Goal: Task Accomplishment & Management: Manage account settings

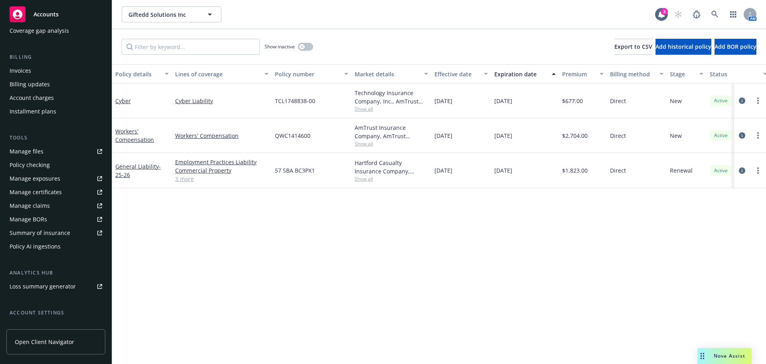
scroll to position [184, 0]
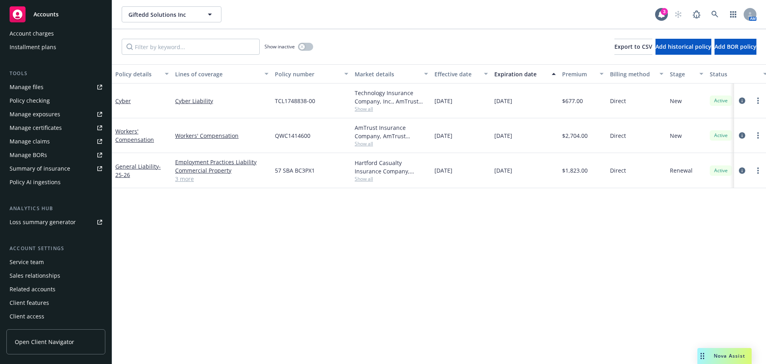
click at [28, 261] on div "Service team" at bounding box center [27, 261] width 34 height 13
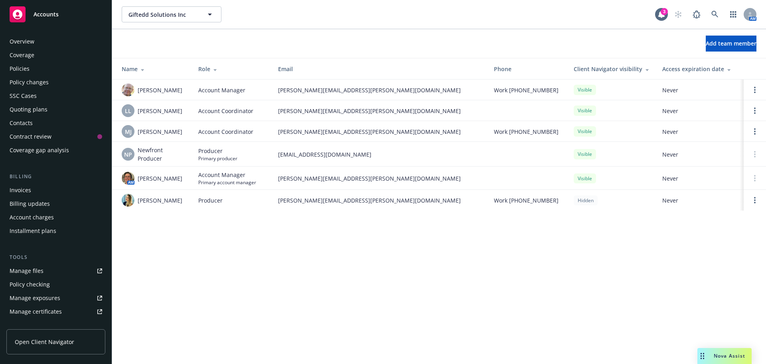
click at [44, 73] on div "Policies" at bounding box center [56, 68] width 93 height 13
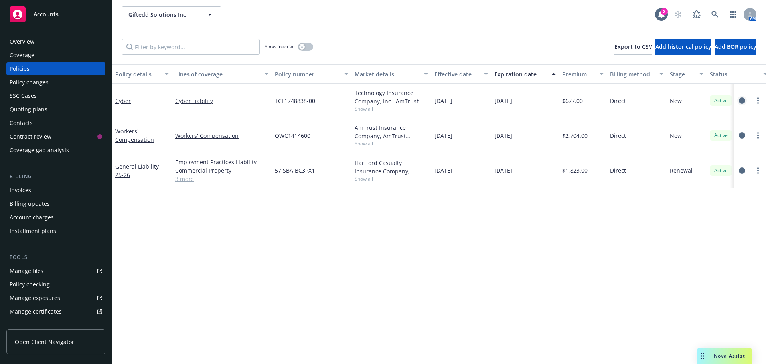
click at [742, 100] on icon "circleInformation" at bounding box center [742, 100] width 6 height 6
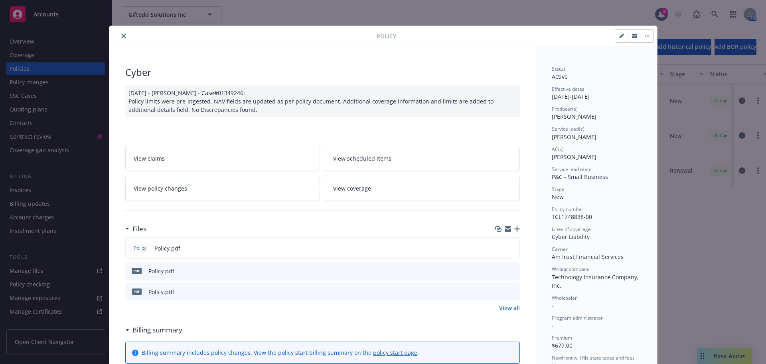
click at [620, 36] on icon "button" at bounding box center [622, 36] width 5 height 5
select select "NEW"
select select "12"
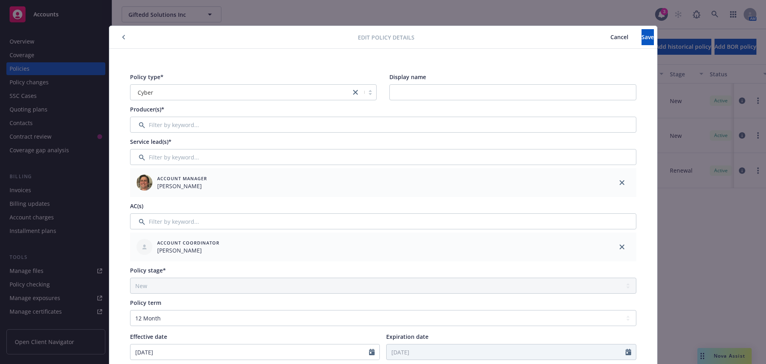
click at [611, 35] on span "Cancel" at bounding box center [620, 37] width 18 height 8
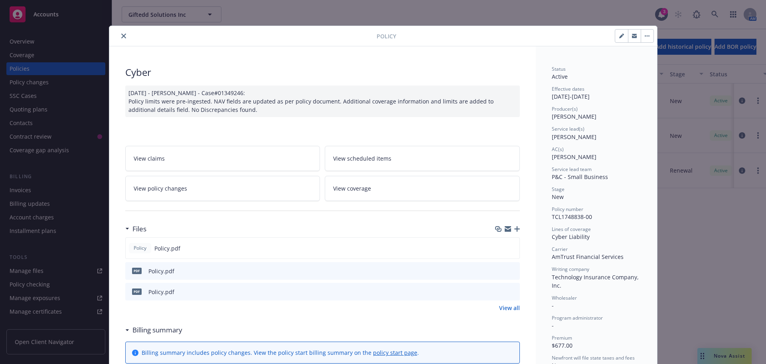
click at [119, 33] on button "close" at bounding box center [124, 36] width 10 height 10
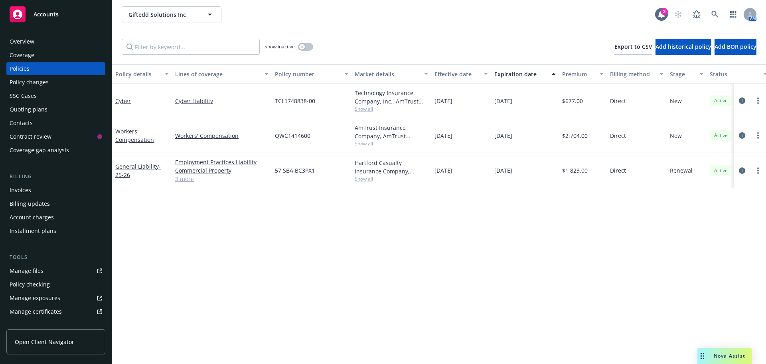
click at [745, 135] on icon "circleInformation" at bounding box center [742, 135] width 6 height 6
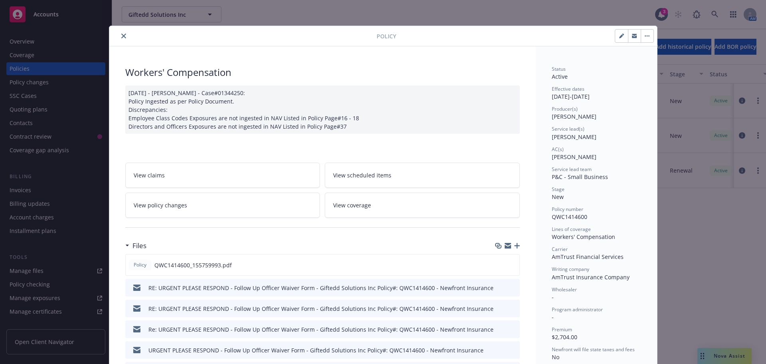
click at [616, 34] on button "button" at bounding box center [622, 36] width 13 height 13
select select "NEW"
select select "12"
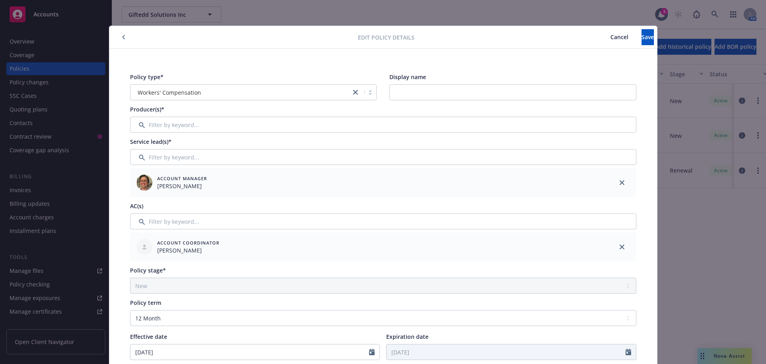
click at [611, 38] on span "Cancel" at bounding box center [620, 37] width 18 height 8
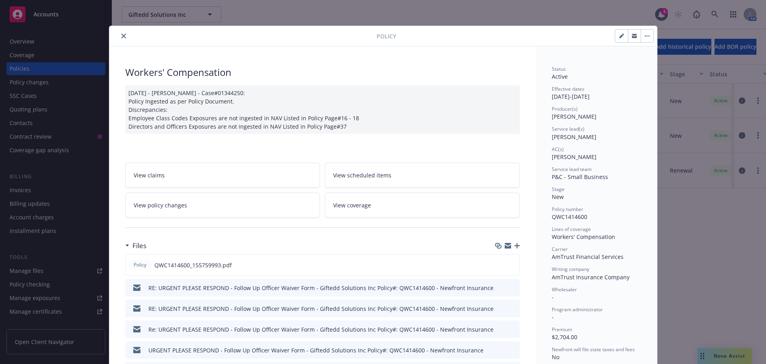
click at [119, 34] on button "close" at bounding box center [124, 36] width 10 height 10
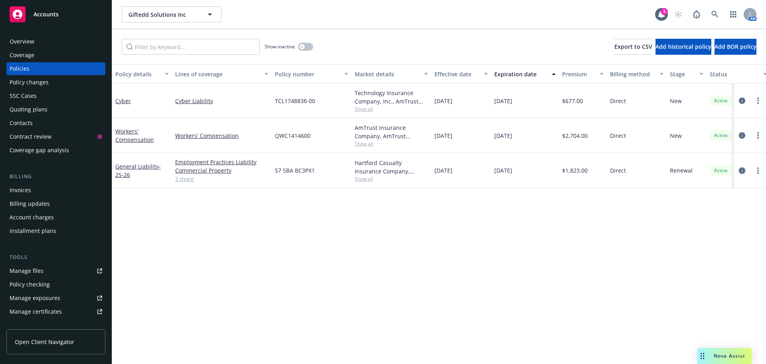
click at [743, 166] on link "circleInformation" at bounding box center [743, 171] width 10 height 10
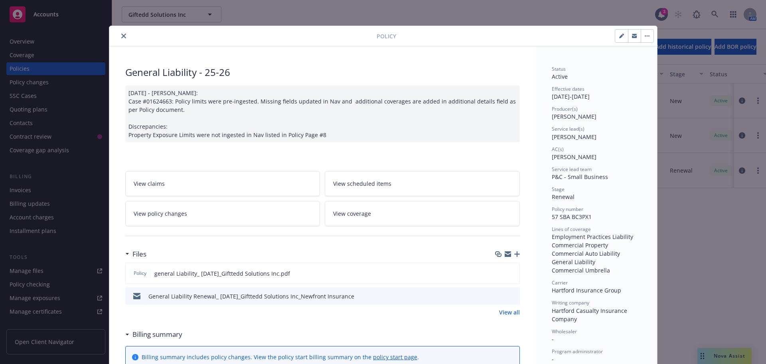
click at [624, 35] on button "button" at bounding box center [622, 36] width 13 height 13
select select "RENEWAL"
select select "12"
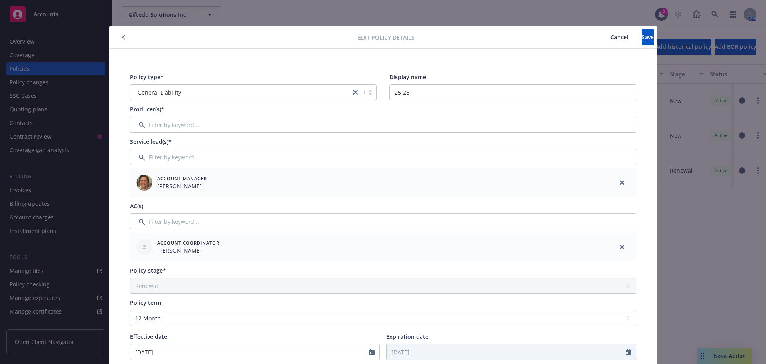
click at [598, 33] on button "Cancel" at bounding box center [620, 37] width 44 height 16
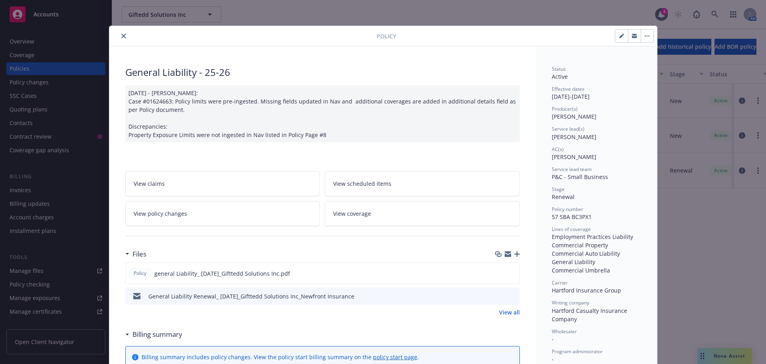
click at [121, 37] on icon "close" at bounding box center [123, 36] width 5 height 5
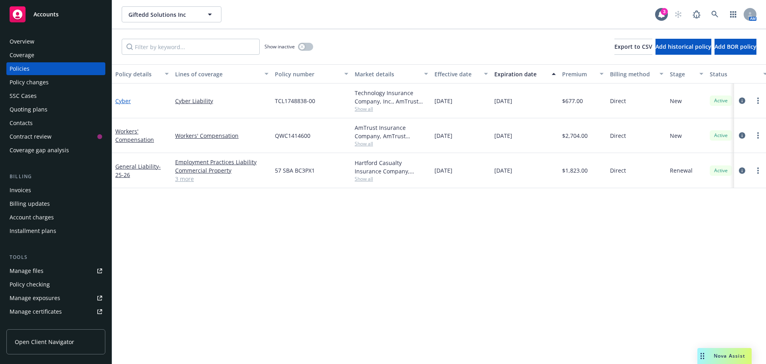
click at [116, 98] on link "Cyber" at bounding box center [123, 101] width 16 height 8
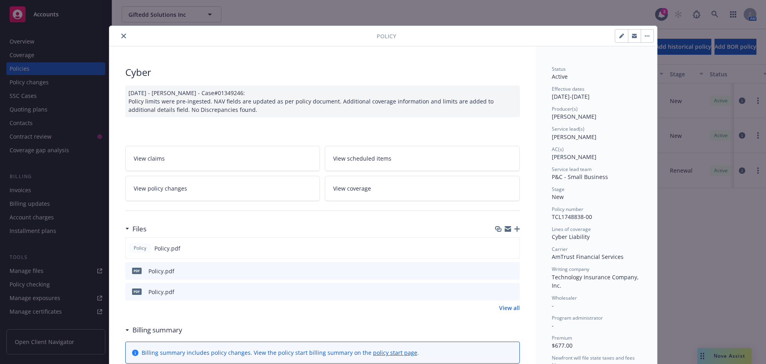
scroll to position [24, 0]
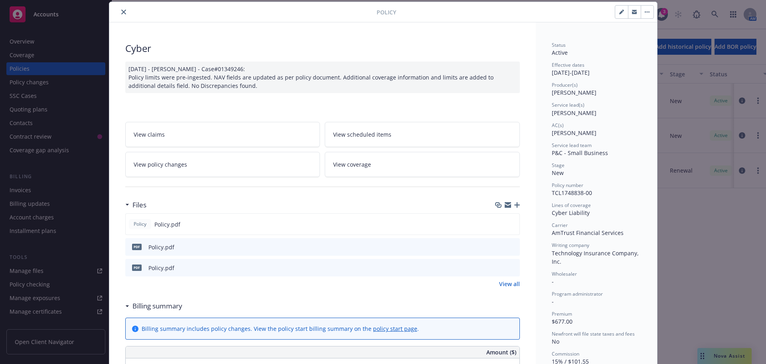
click at [616, 11] on button "button" at bounding box center [622, 12] width 13 height 13
select select "NEW"
select select "12"
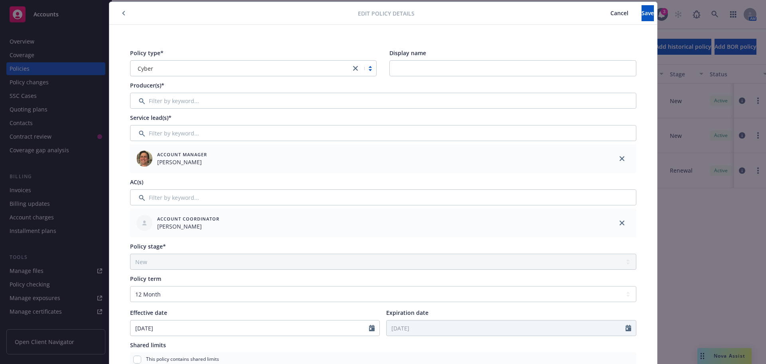
click at [204, 109] on div "Policy type* Cyber Display name Producer(s)* Service lead(s)* Account Manager N…" at bounding box center [383, 314] width 516 height 541
click at [200, 105] on input "Filter by keyword..." at bounding box center [383, 101] width 507 height 16
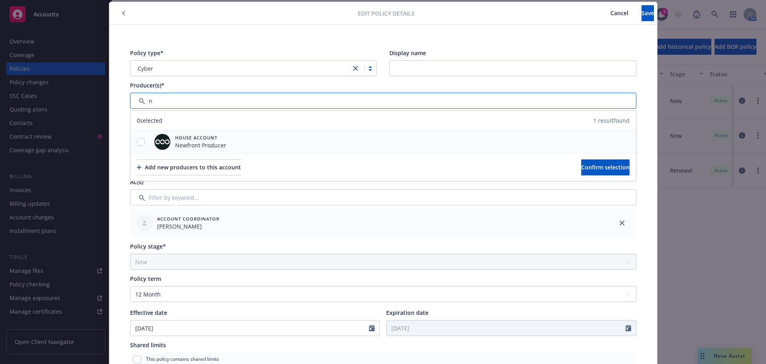
type input "n"
click at [140, 143] on input "checkbox" at bounding box center [141, 142] width 8 height 8
checkbox input "true"
click at [582, 167] on span "Confirm selection" at bounding box center [606, 167] width 48 height 8
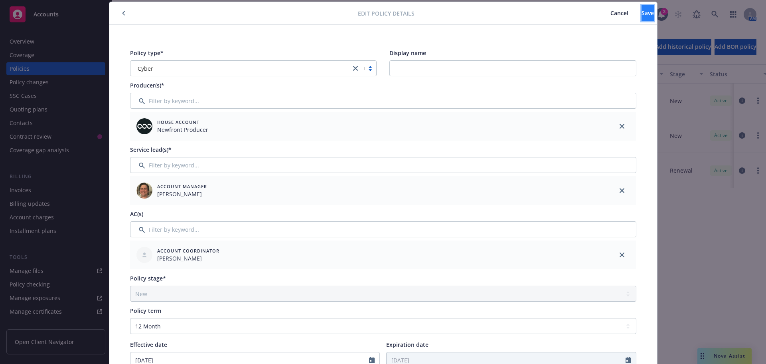
click at [642, 14] on button "Save" at bounding box center [648, 13] width 12 height 16
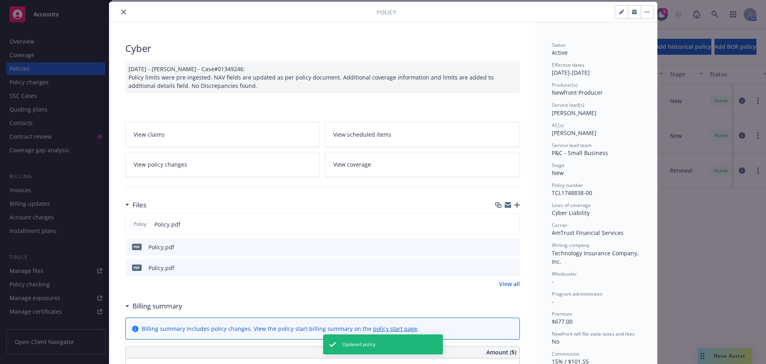
click at [119, 11] on button "close" at bounding box center [124, 12] width 10 height 10
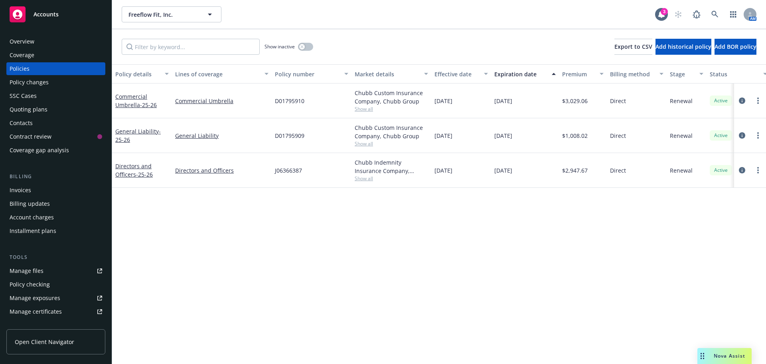
click at [35, 192] on div "Invoices" at bounding box center [56, 190] width 93 height 13
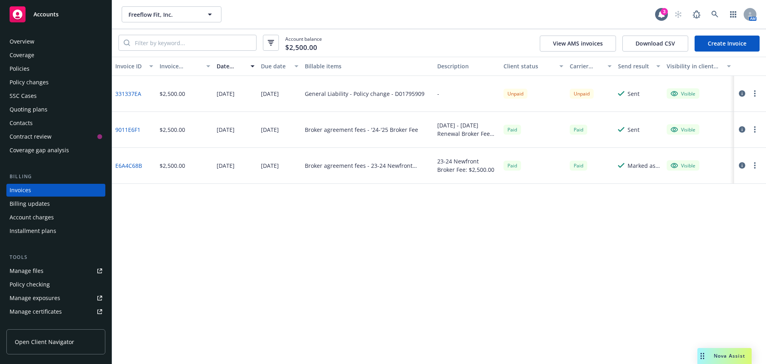
click at [743, 93] on icon "button" at bounding box center [742, 93] width 6 height 6
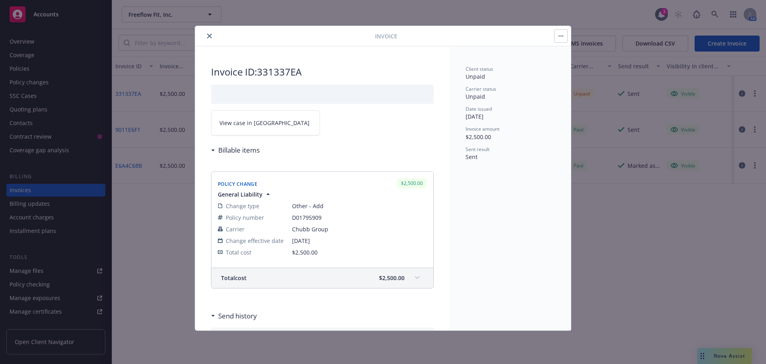
click at [211, 36] on icon "close" at bounding box center [209, 36] width 5 height 5
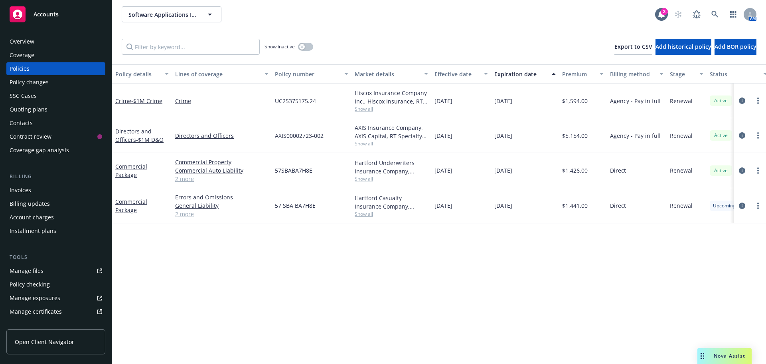
click at [360, 109] on span "Show all" at bounding box center [391, 108] width 73 height 7
click at [217, 102] on link "Crime" at bounding box center [221, 101] width 93 height 8
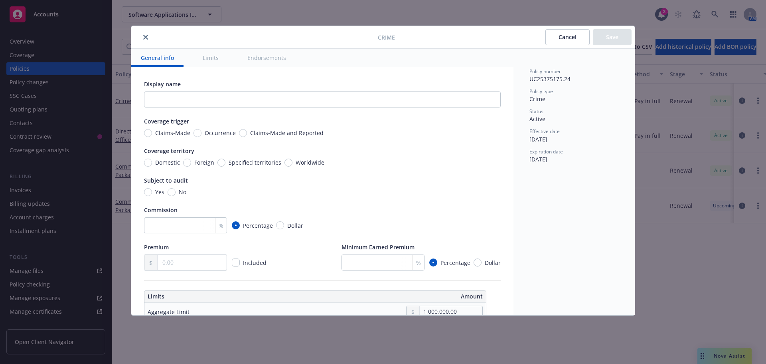
click at [145, 37] on icon "close" at bounding box center [145, 37] width 5 height 5
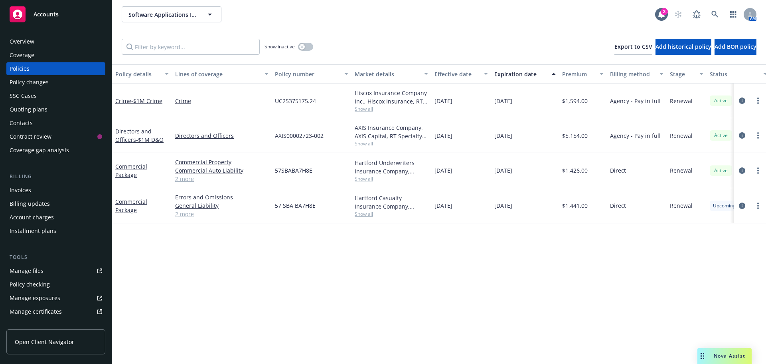
click at [365, 176] on span "Show all" at bounding box center [391, 178] width 73 height 7
click at [322, 167] on div "57SBABA7H8E" at bounding box center [312, 170] width 80 height 35
click at [125, 138] on link "Directors and Officers - $1M D&O" at bounding box center [139, 135] width 48 height 16
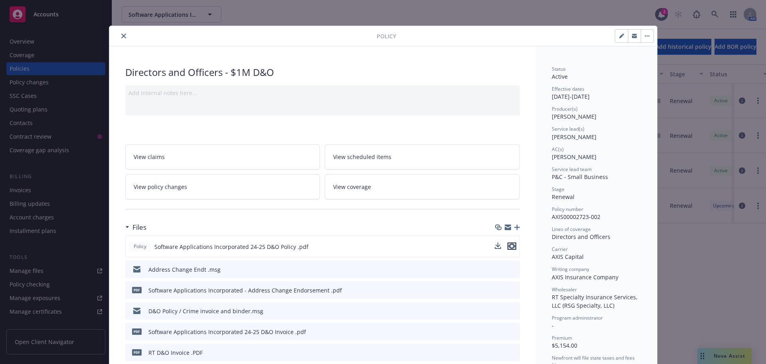
click at [512, 245] on icon "preview file" at bounding box center [512, 246] width 7 height 6
click at [121, 38] on icon "close" at bounding box center [123, 36] width 5 height 5
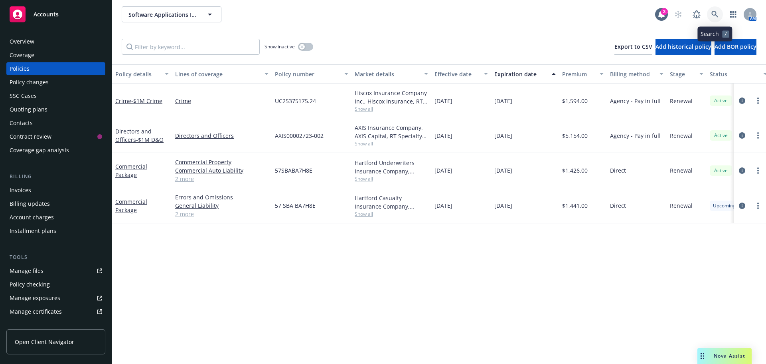
click at [713, 19] on link at bounding box center [715, 14] width 16 height 16
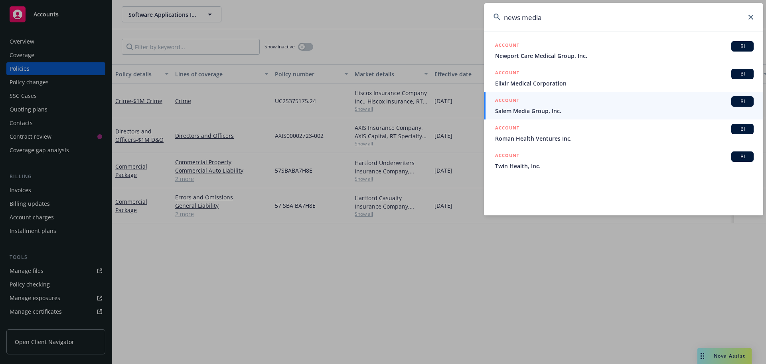
click at [525, 18] on input "news media" at bounding box center [623, 17] width 279 height 29
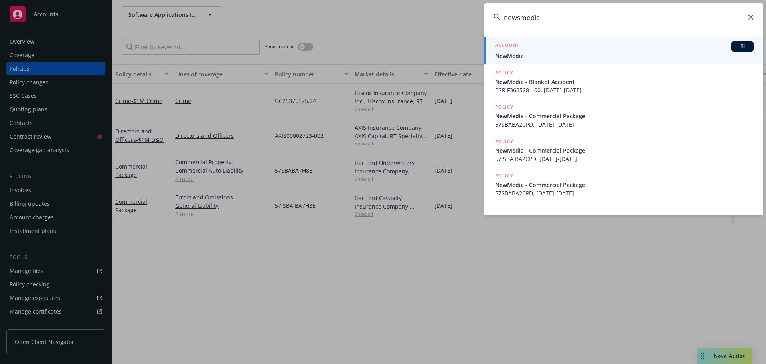
type input "newsmedia"
click at [528, 45] on div "ACCOUNT BI" at bounding box center [624, 46] width 259 height 10
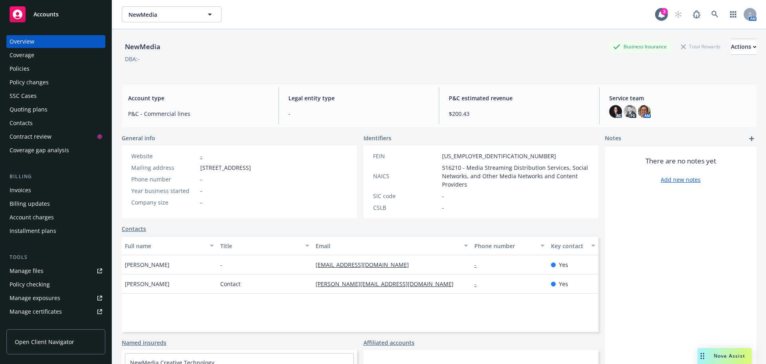
click at [38, 69] on div "Policies" at bounding box center [56, 68] width 93 height 13
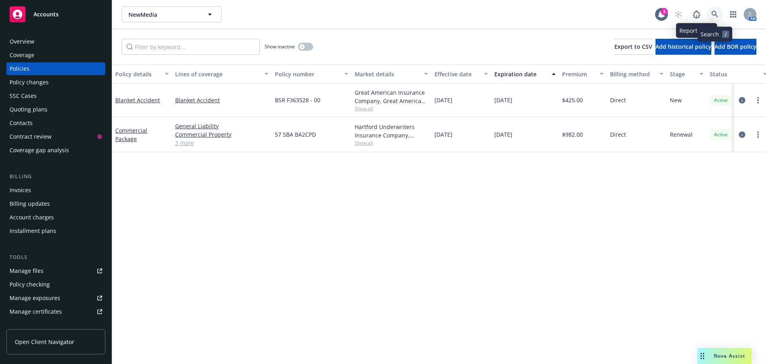
click at [717, 10] on link at bounding box center [715, 14] width 16 height 16
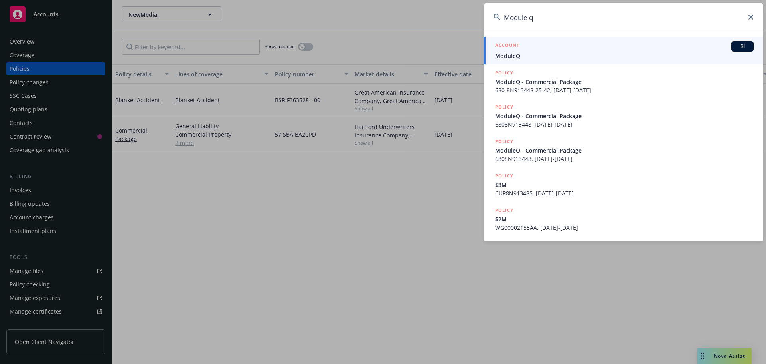
type input "Module q"
click at [655, 44] on div "ACCOUNT BI" at bounding box center [624, 46] width 259 height 10
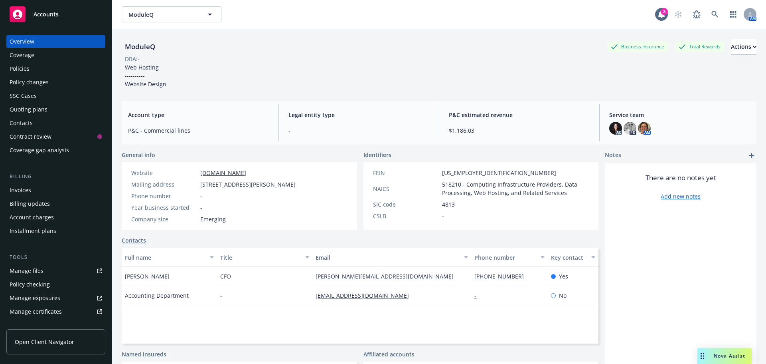
click at [32, 61] on div "Coverage" at bounding box center [22, 55] width 25 height 13
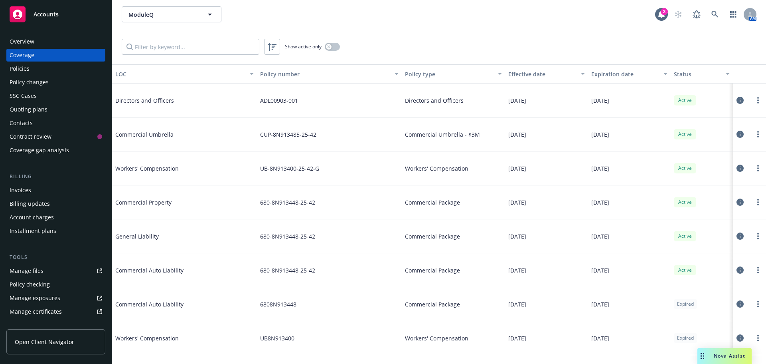
click at [26, 69] on div "Policies" at bounding box center [20, 68] width 20 height 13
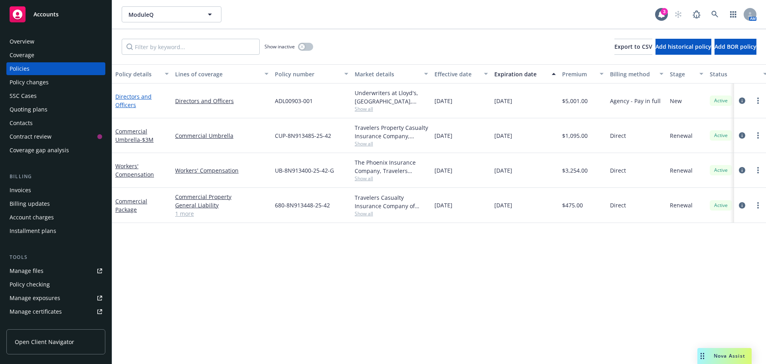
click at [123, 98] on link "Directors and Officers" at bounding box center [133, 101] width 36 height 16
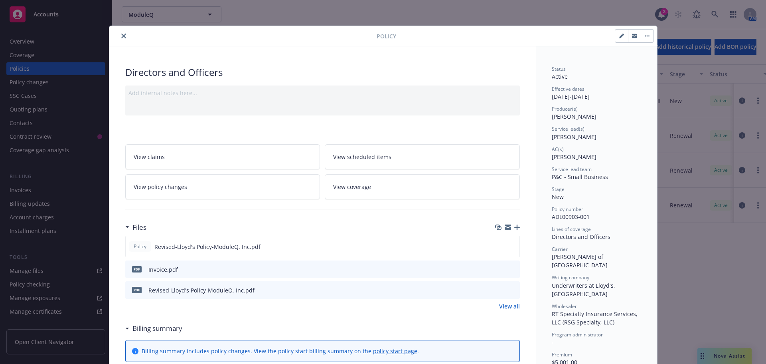
click at [121, 38] on icon "close" at bounding box center [123, 36] width 5 height 5
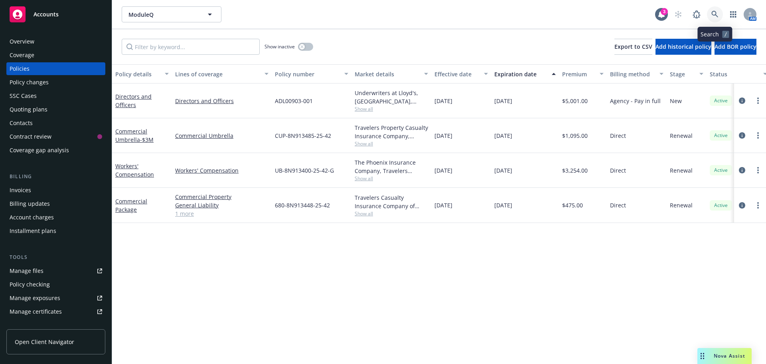
click at [718, 15] on icon at bounding box center [715, 14] width 7 height 7
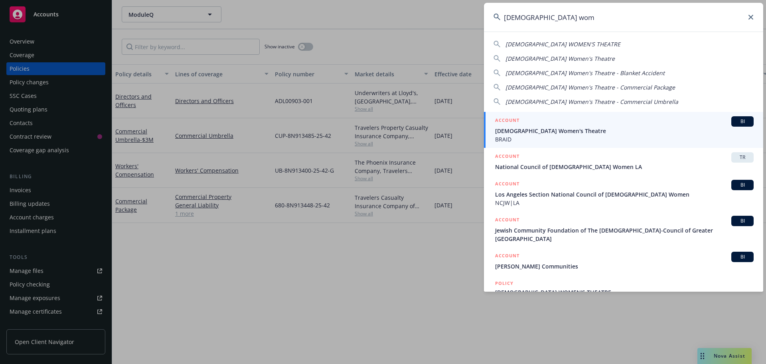
click at [535, 47] on span "JEWISH WOMEN'S THEATRE" at bounding box center [563, 44] width 115 height 8
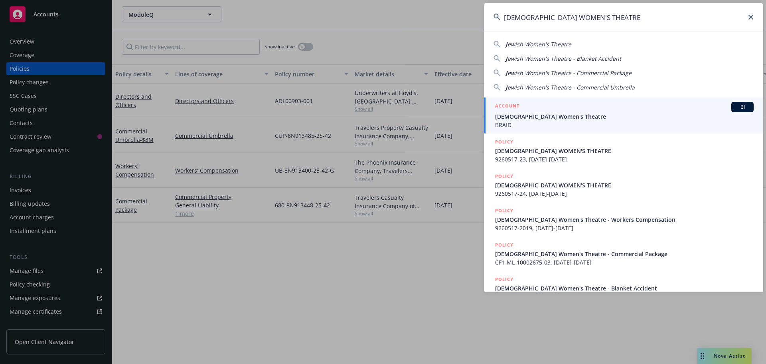
click at [517, 41] on span "ewish Women's Theatre" at bounding box center [540, 44] width 64 height 8
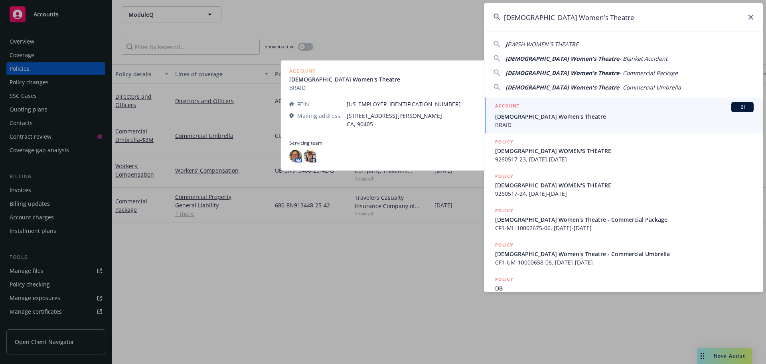
click at [529, 42] on span "EWISH WOMEN'S THEATRE" at bounding box center [543, 44] width 71 height 8
type input "JEWISH WOMEN'S THEATRE"
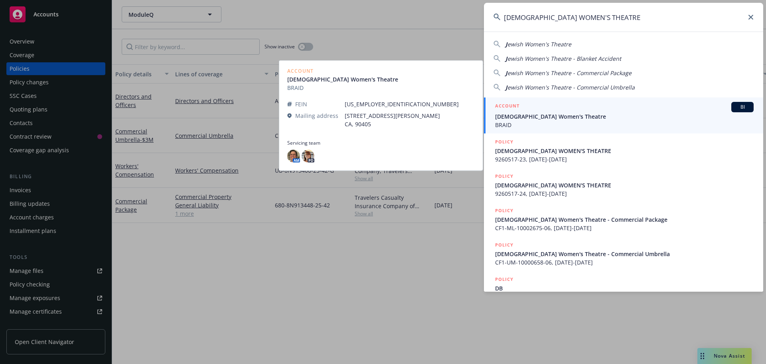
click at [515, 110] on h5 "ACCOUNT" at bounding box center [507, 107] width 24 height 10
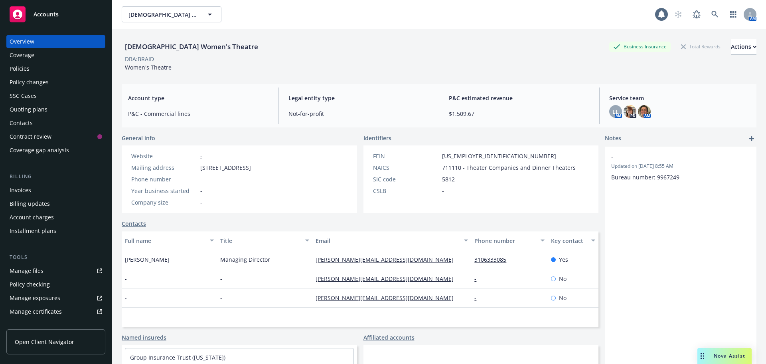
click at [38, 66] on div "Policies" at bounding box center [56, 68] width 93 height 13
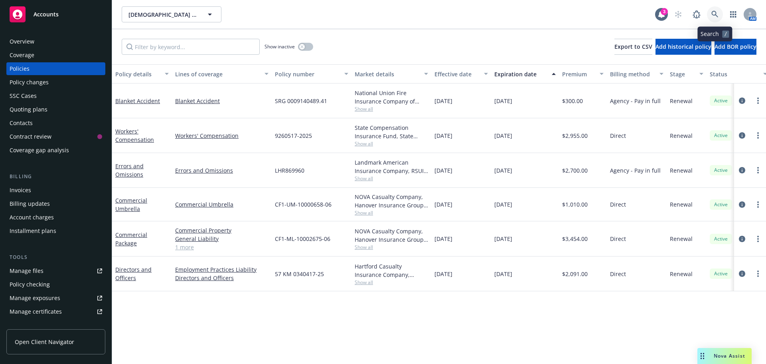
click at [715, 12] on icon at bounding box center [715, 14] width 7 height 7
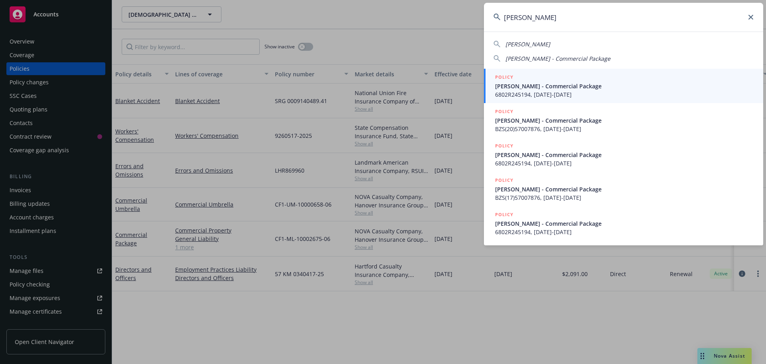
type input "don b tonel"
click at [517, 86] on span "Don B Tonelli - Commercial Package" at bounding box center [624, 86] width 259 height 8
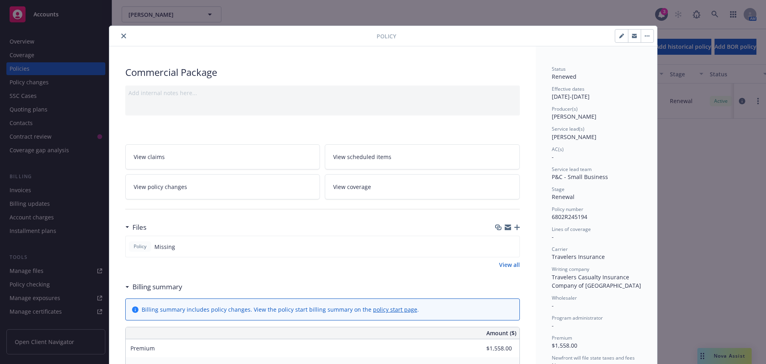
click at [620, 40] on button "button" at bounding box center [622, 36] width 13 height 13
select select "RENEWAL"
select select "12"
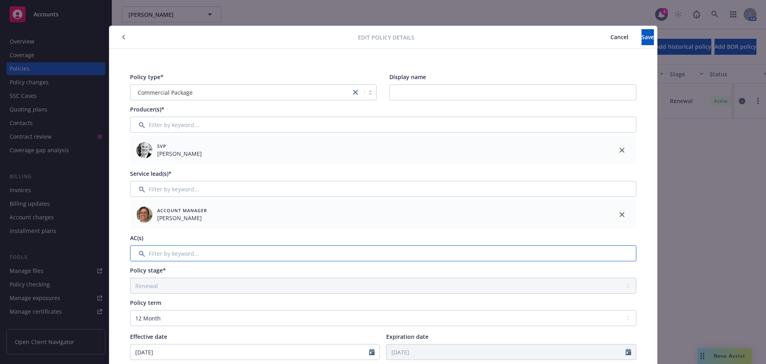
click at [164, 248] on input "Filter by keyword..." at bounding box center [383, 253] width 507 height 16
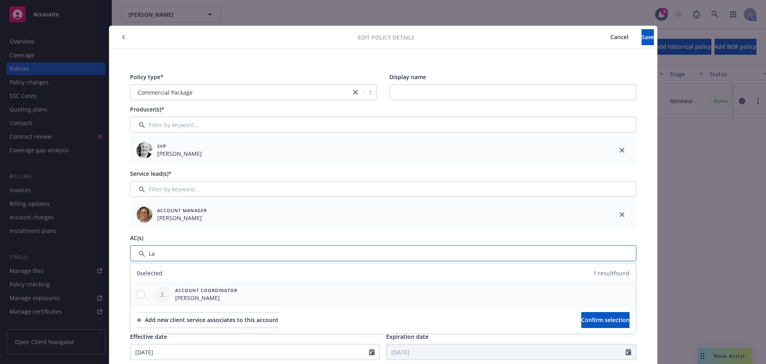
type input "La"
click at [137, 295] on input "checkbox" at bounding box center [141, 294] width 8 height 8
checkbox input "true"
click at [582, 318] on span "Confirm selection" at bounding box center [606, 320] width 48 height 8
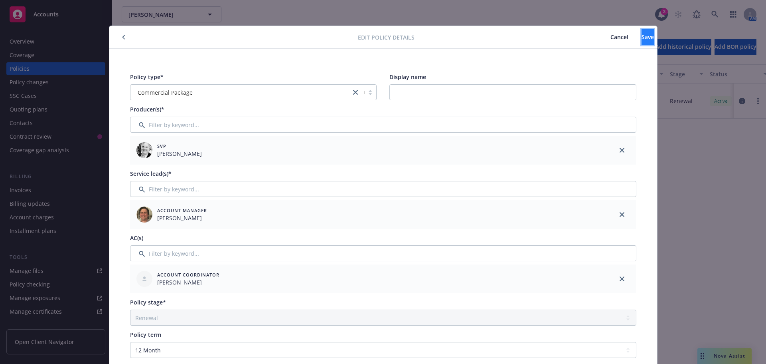
click at [642, 32] on button "Save" at bounding box center [648, 37] width 12 height 16
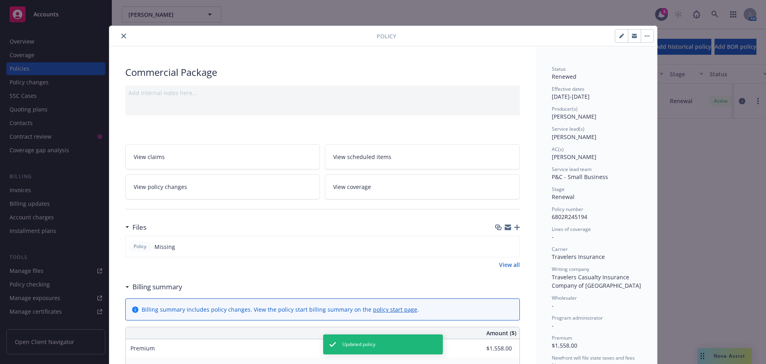
click at [121, 38] on icon "close" at bounding box center [123, 36] width 5 height 5
